Goal: Transaction & Acquisition: Obtain resource

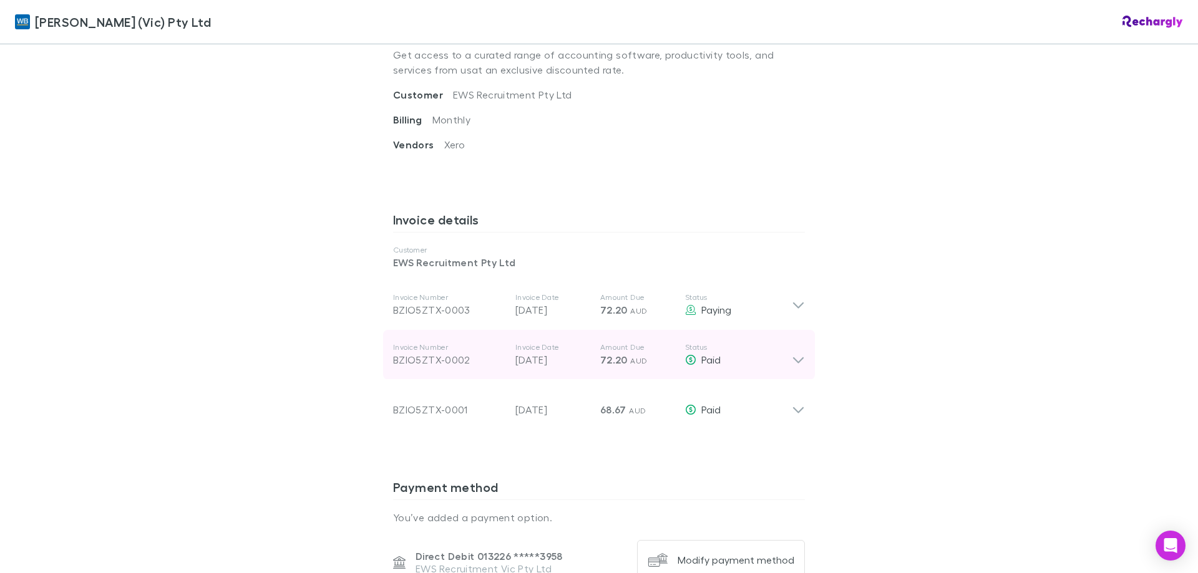
scroll to position [499, 0]
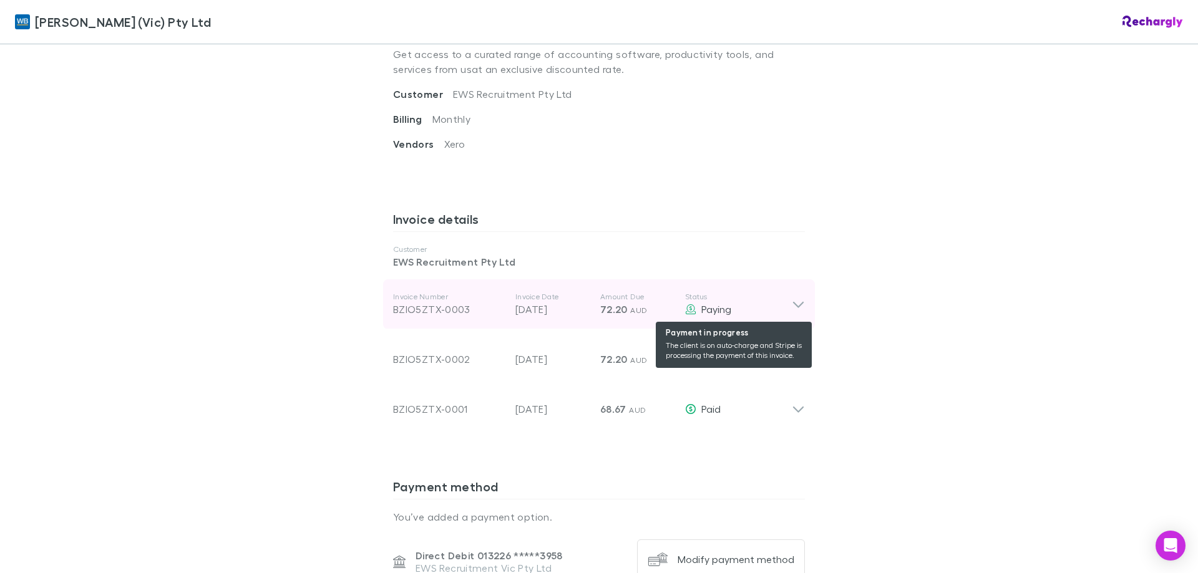
click at [785, 307] on div "Paying" at bounding box center [738, 309] width 107 height 15
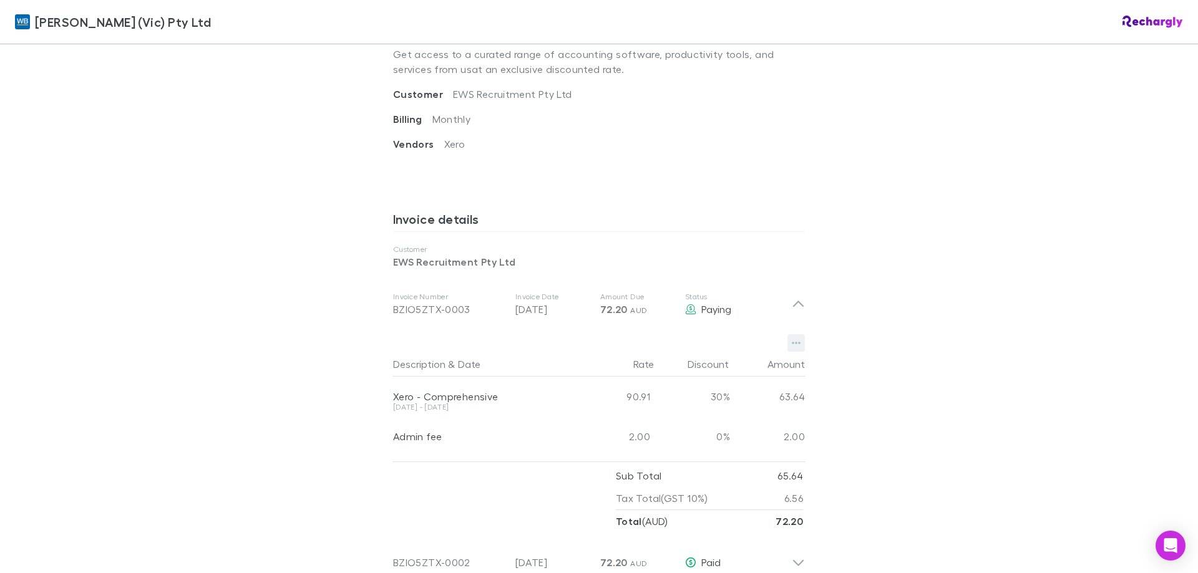
click at [792, 344] on icon "button" at bounding box center [796, 344] width 9 height 2
click at [723, 367] on p "Download PDF" at bounding box center [715, 368] width 152 height 15
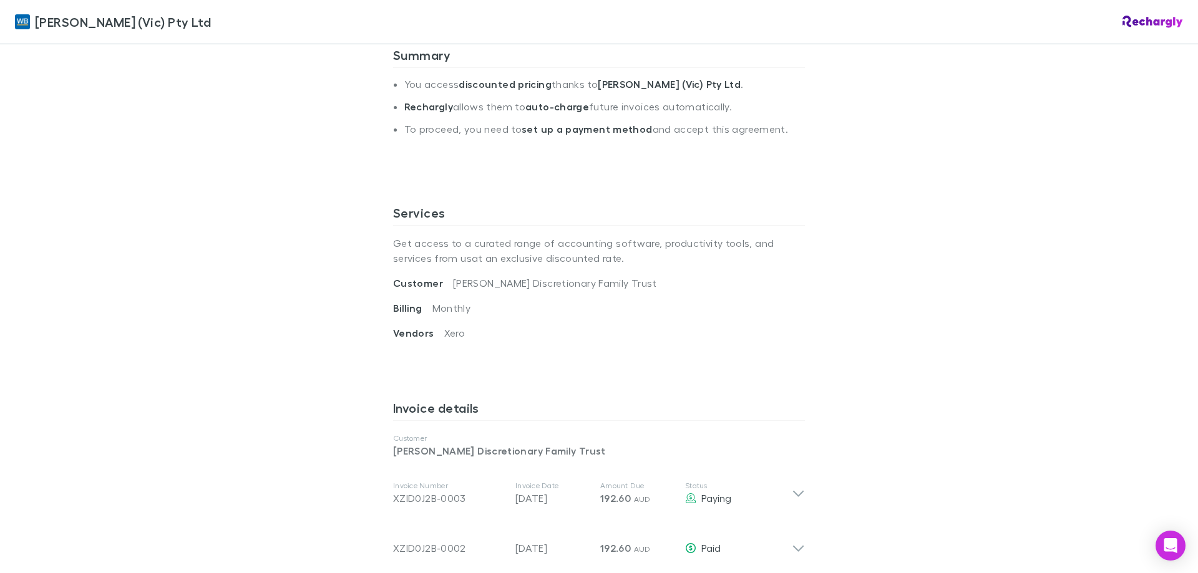
scroll to position [312, 0]
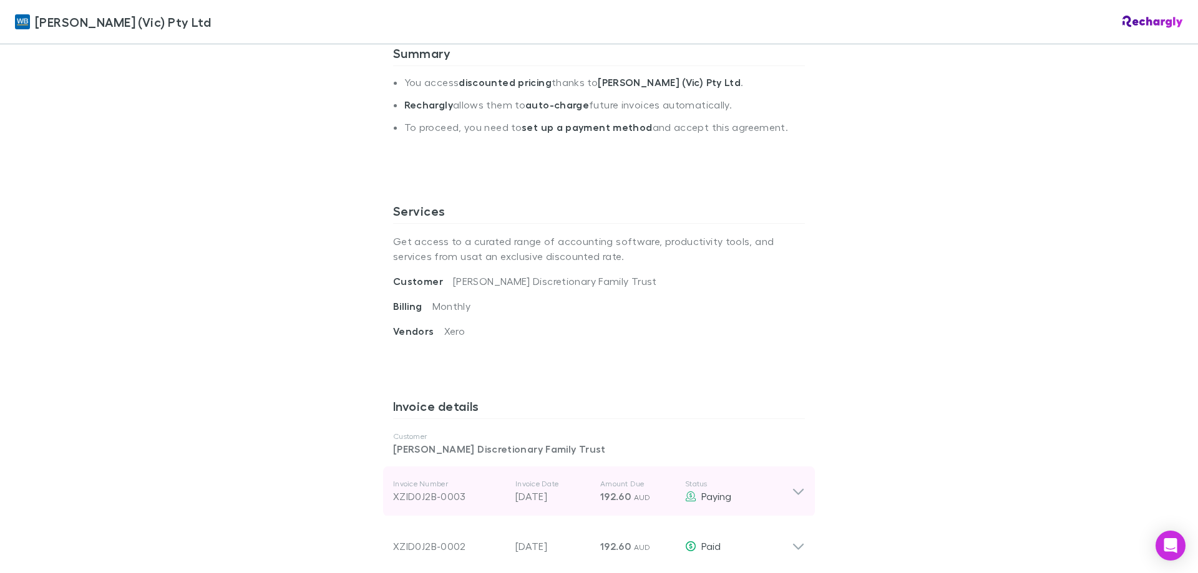
click at [797, 488] on icon at bounding box center [798, 491] width 13 height 15
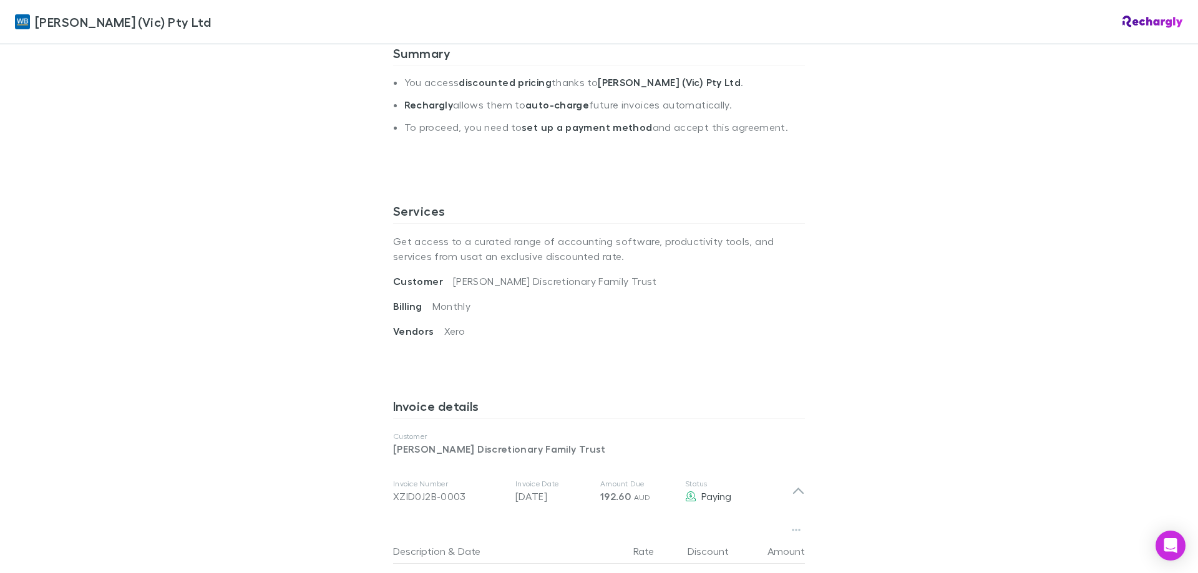
scroll to position [561, 0]
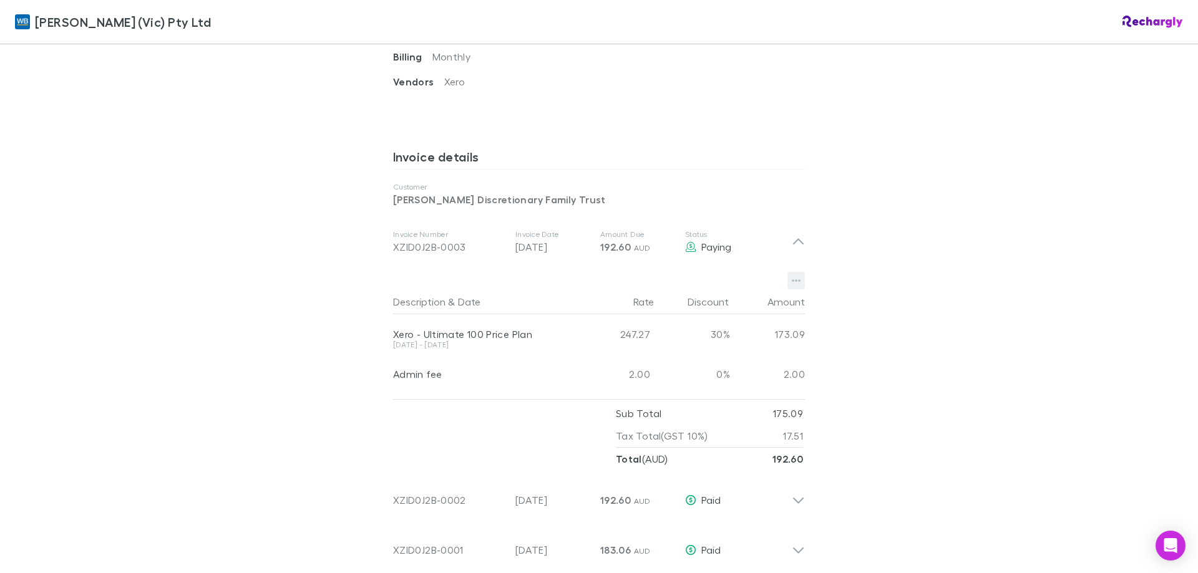
click at [792, 278] on icon "button" at bounding box center [796, 281] width 9 height 10
click at [662, 303] on p "Download PDF" at bounding box center [715, 305] width 152 height 15
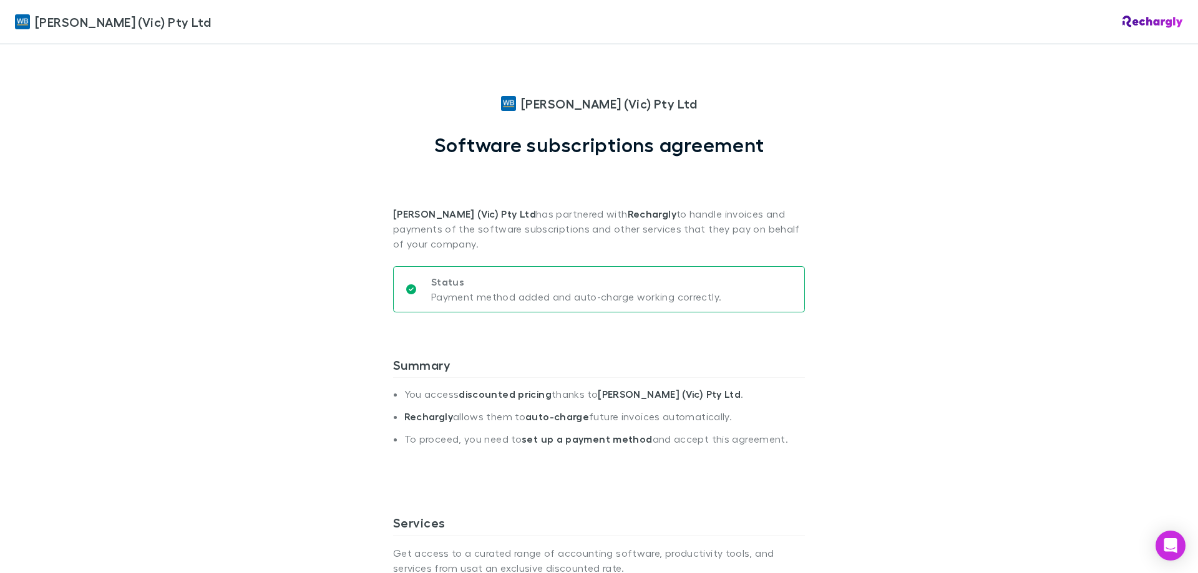
scroll to position [624, 0]
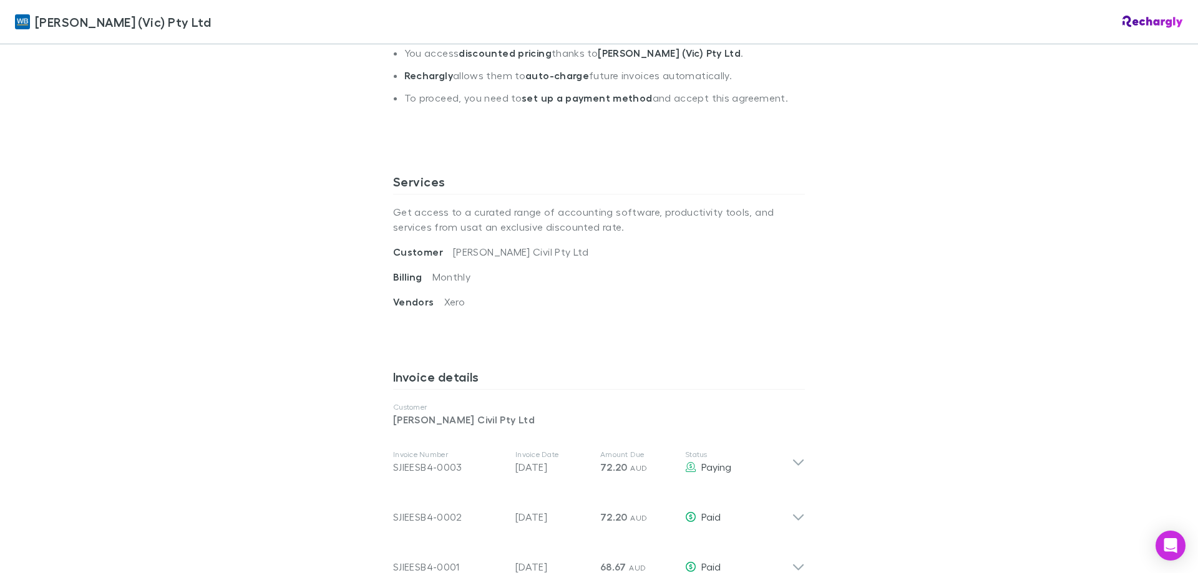
scroll to position [437, 0]
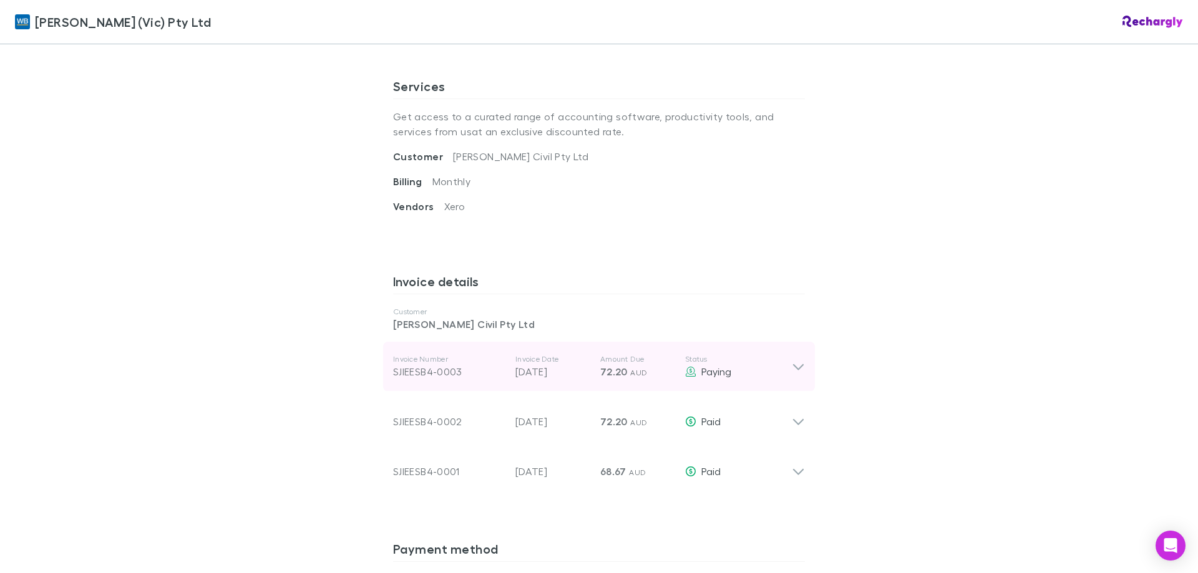
click at [792, 367] on icon at bounding box center [798, 366] width 13 height 15
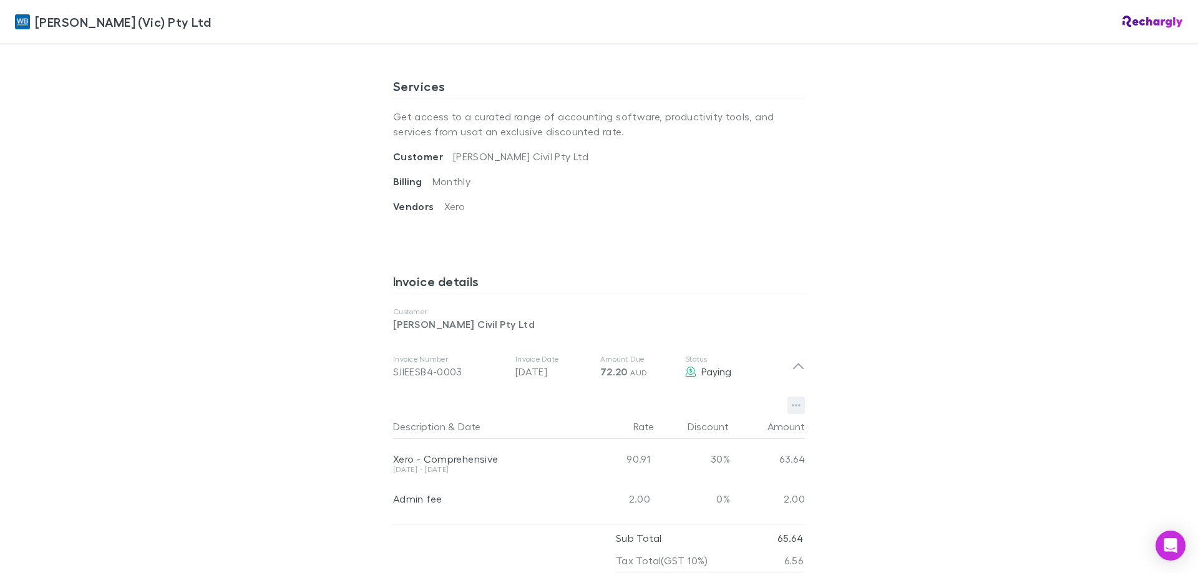
click at [792, 405] on icon "button" at bounding box center [796, 406] width 9 height 10
click at [712, 432] on p "Download PDF" at bounding box center [715, 430] width 152 height 15
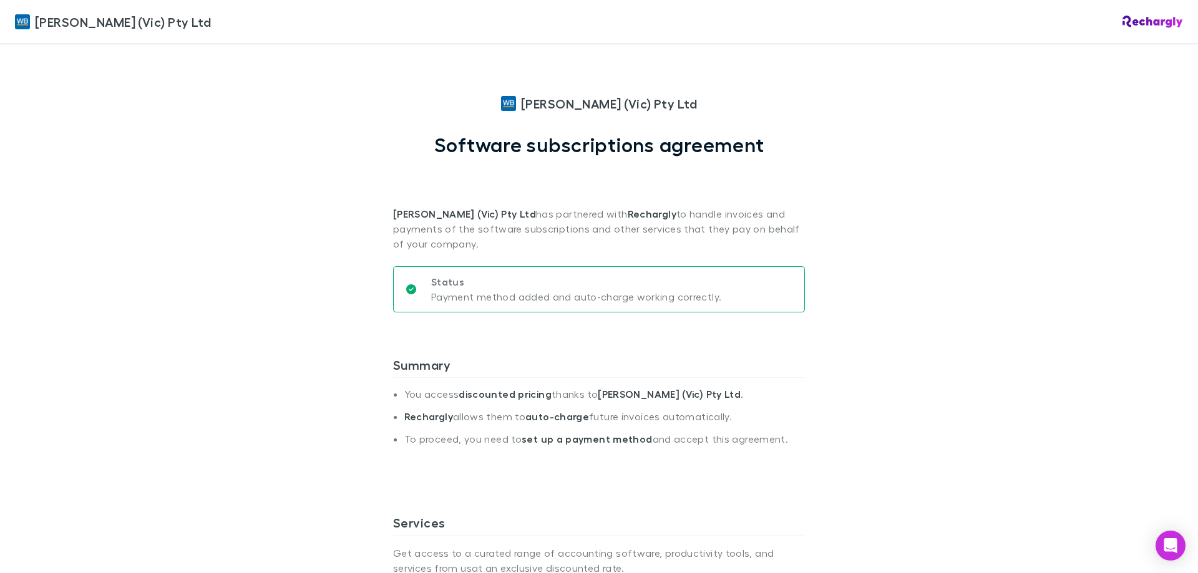
scroll to position [374, 0]
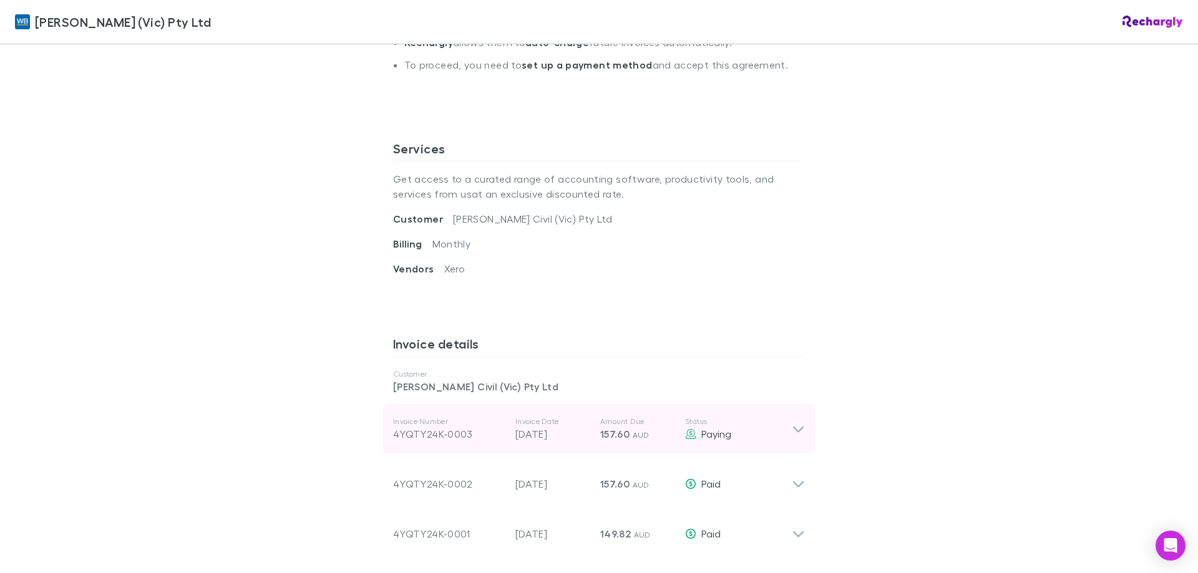
click at [793, 429] on icon at bounding box center [798, 429] width 13 height 15
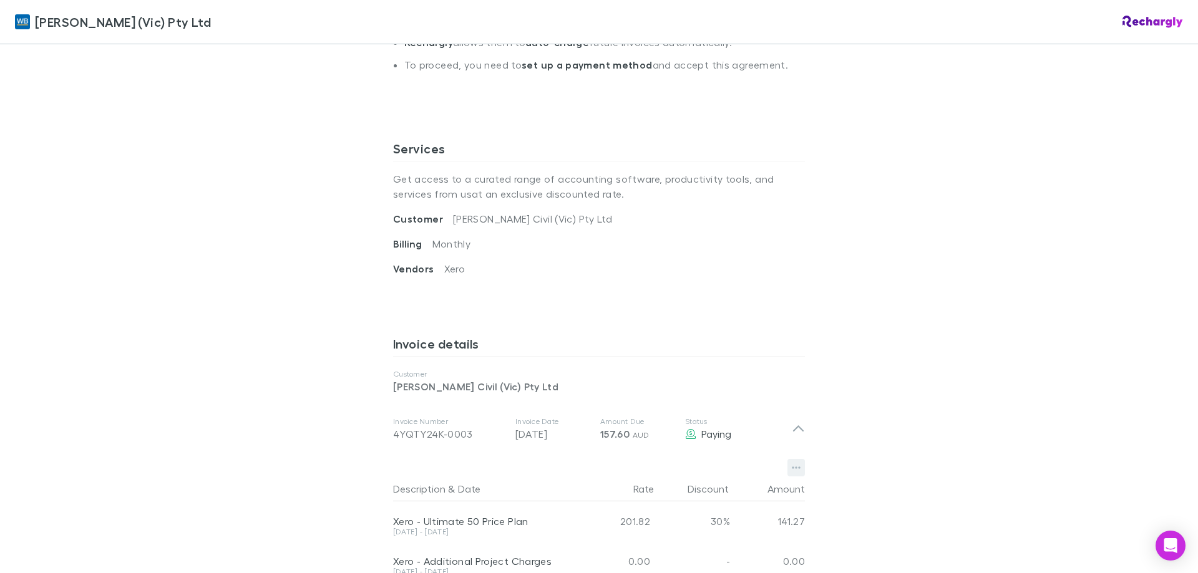
click at [787, 470] on button "button" at bounding box center [795, 467] width 17 height 17
click at [717, 490] on p "Download PDF" at bounding box center [715, 492] width 152 height 15
